Goal: Find specific page/section: Find specific page/section

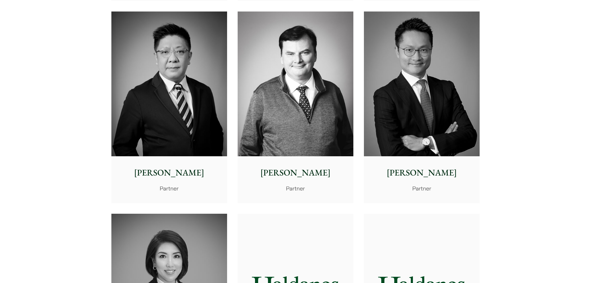
scroll to position [497, 0]
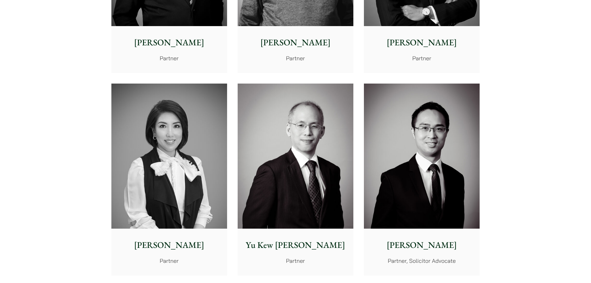
click at [248, 142] on img at bounding box center [296, 156] width 116 height 145
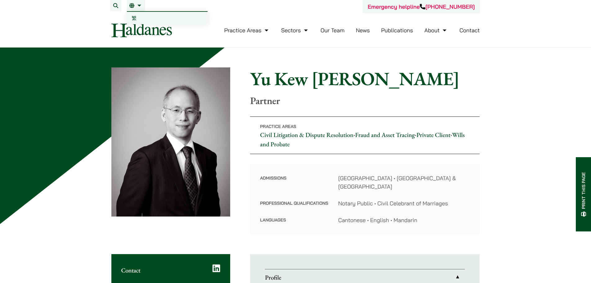
click at [135, 18] on span "繁" at bounding box center [134, 18] width 5 height 6
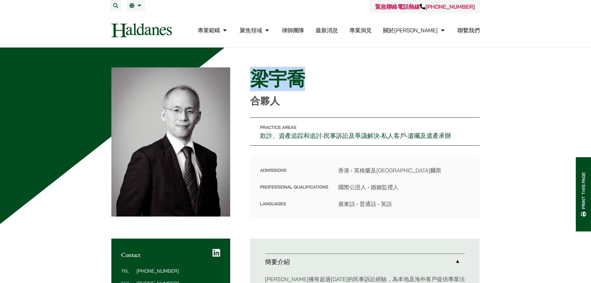
click at [255, 80] on h1 "梁宇喬" at bounding box center [365, 79] width 230 height 22
